Goal: Find specific page/section: Find specific page/section

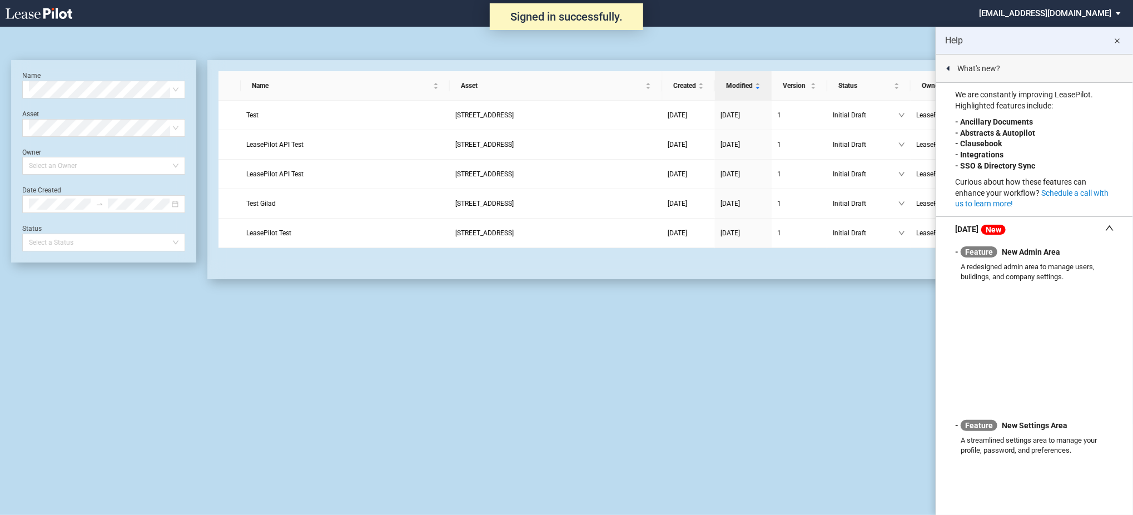
click at [1115, 40] on md-icon "close" at bounding box center [1117, 40] width 13 height 13
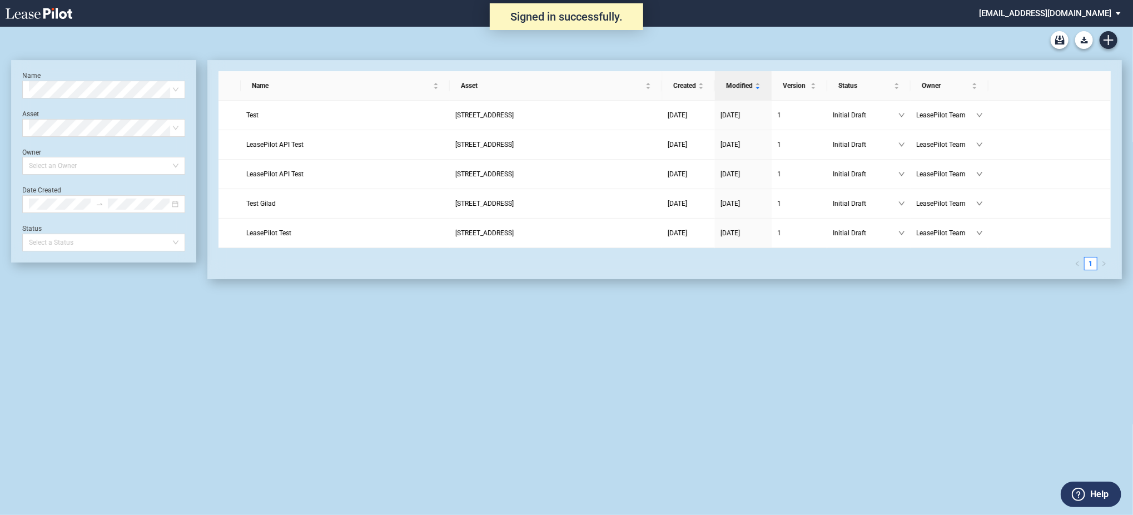
click at [1083, 12] on md-select "admin@leasepilot.co Super Admin Area Admin Area Settings Sign Out" at bounding box center [1054, 12] width 152 height 25
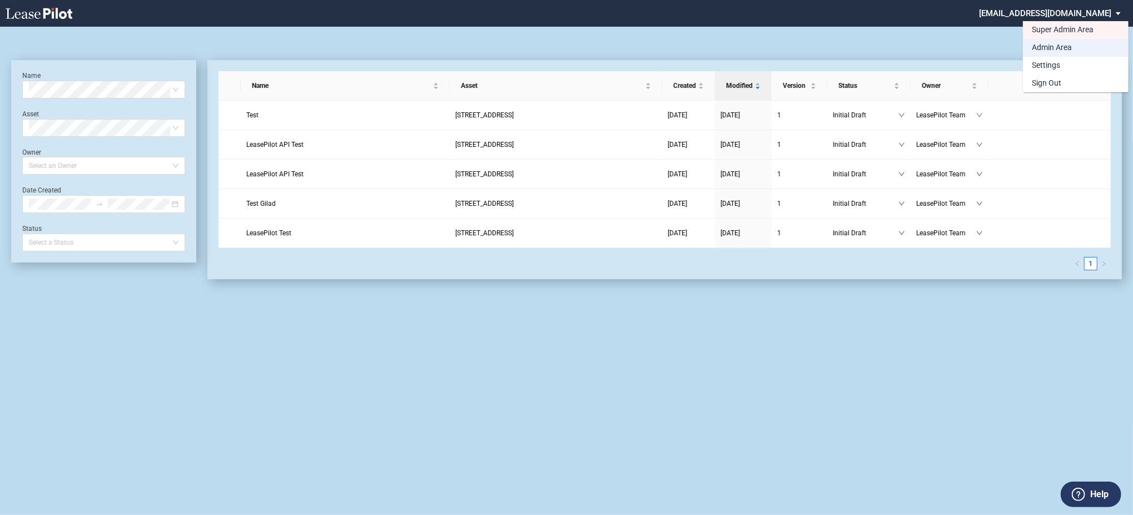
click at [1079, 46] on md-option "Admin Area" at bounding box center [1076, 48] width 106 height 18
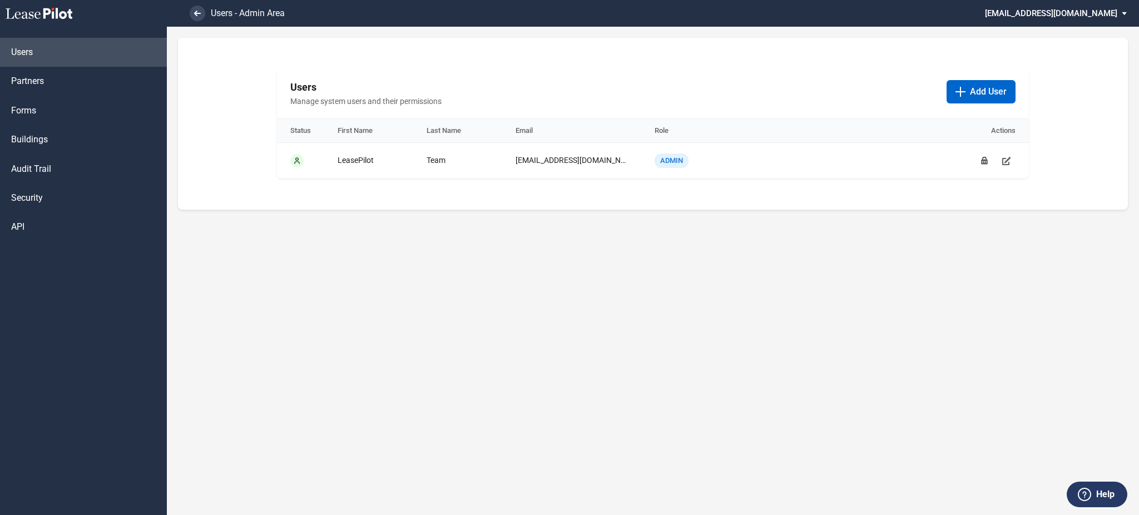
click at [1091, 17] on md-select "[EMAIL_ADDRESS][DOMAIN_NAME] Super Admin Area Admin Area Settings Sign Out" at bounding box center [1060, 12] width 152 height 25
click at [1089, 24] on div "Super Admin Area" at bounding box center [1068, 29] width 62 height 11
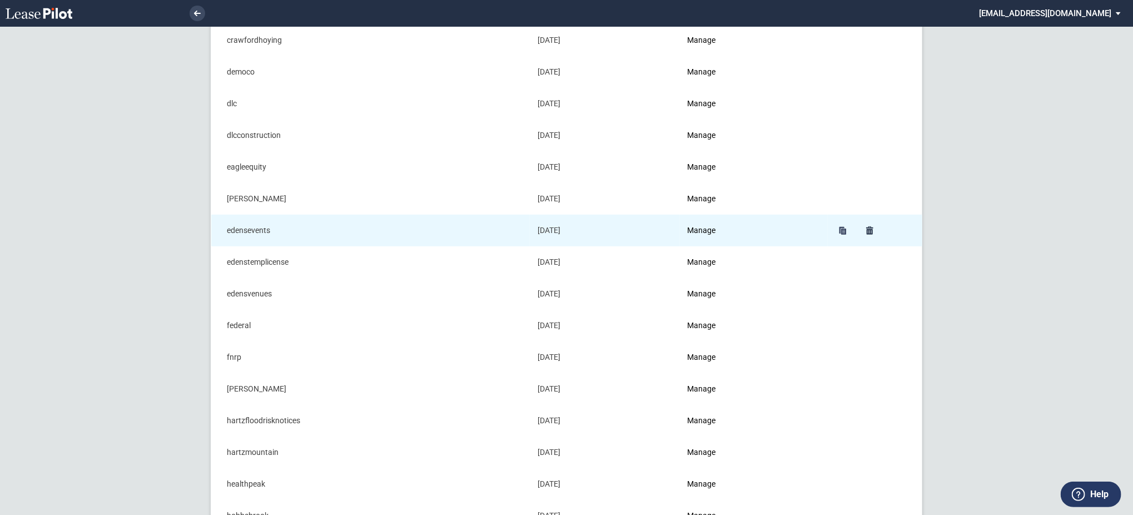
scroll to position [445, 0]
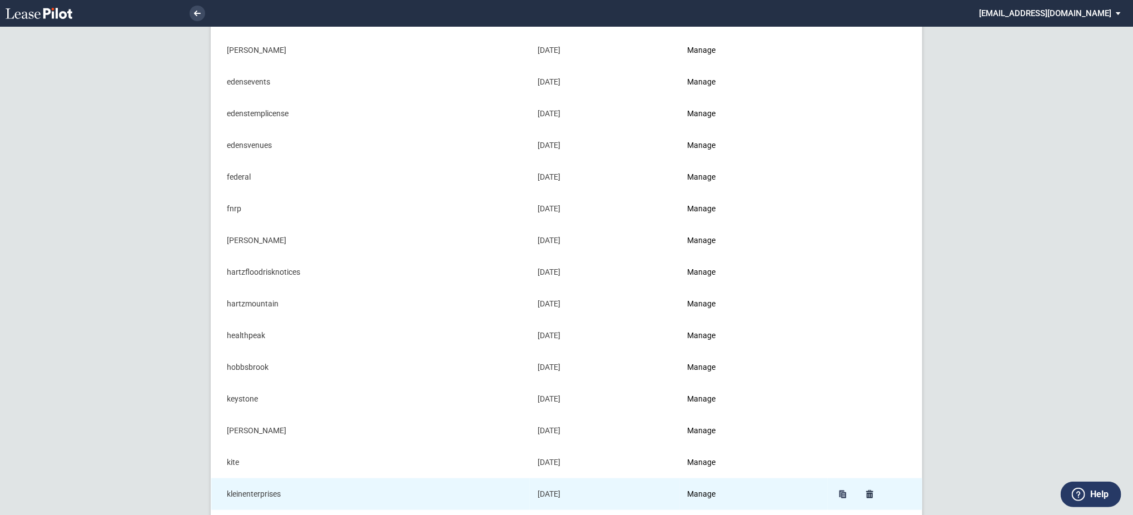
click at [708, 502] on td "Manage" at bounding box center [754, 494] width 148 height 32
click at [708, 493] on link "Manage" at bounding box center [702, 493] width 28 height 9
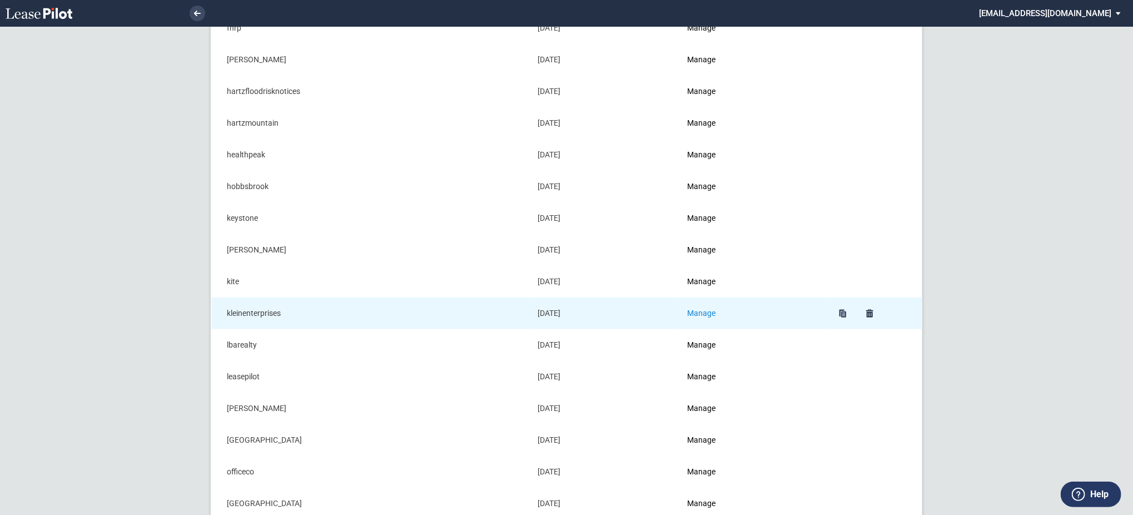
scroll to position [741, 0]
